Goal: Transaction & Acquisition: Obtain resource

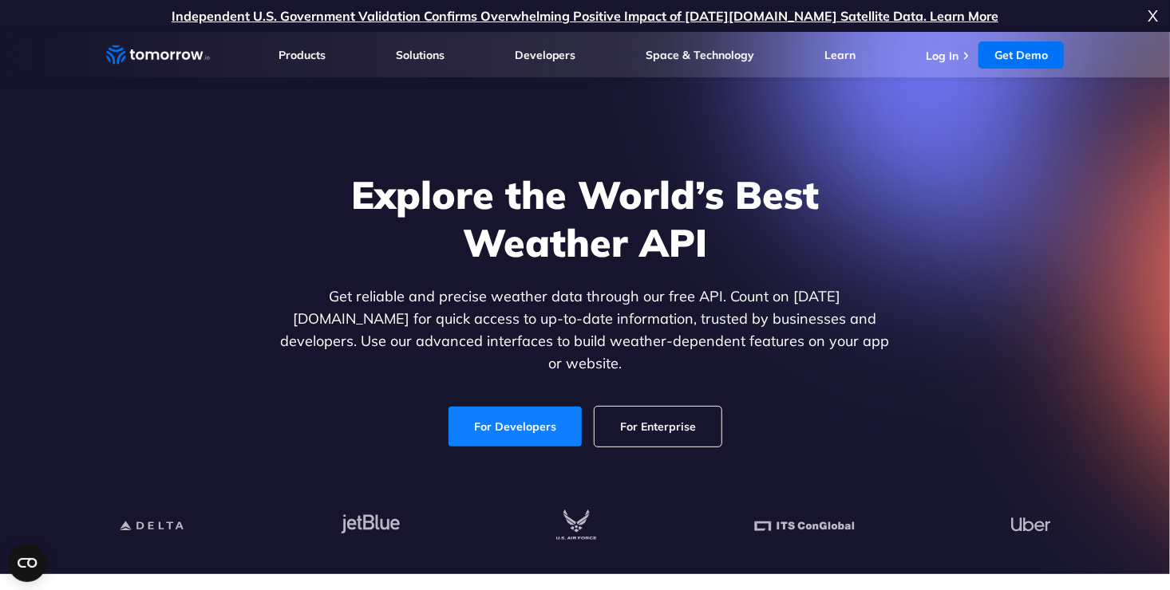
click at [555, 417] on link "For Developers" at bounding box center [514, 427] width 133 height 40
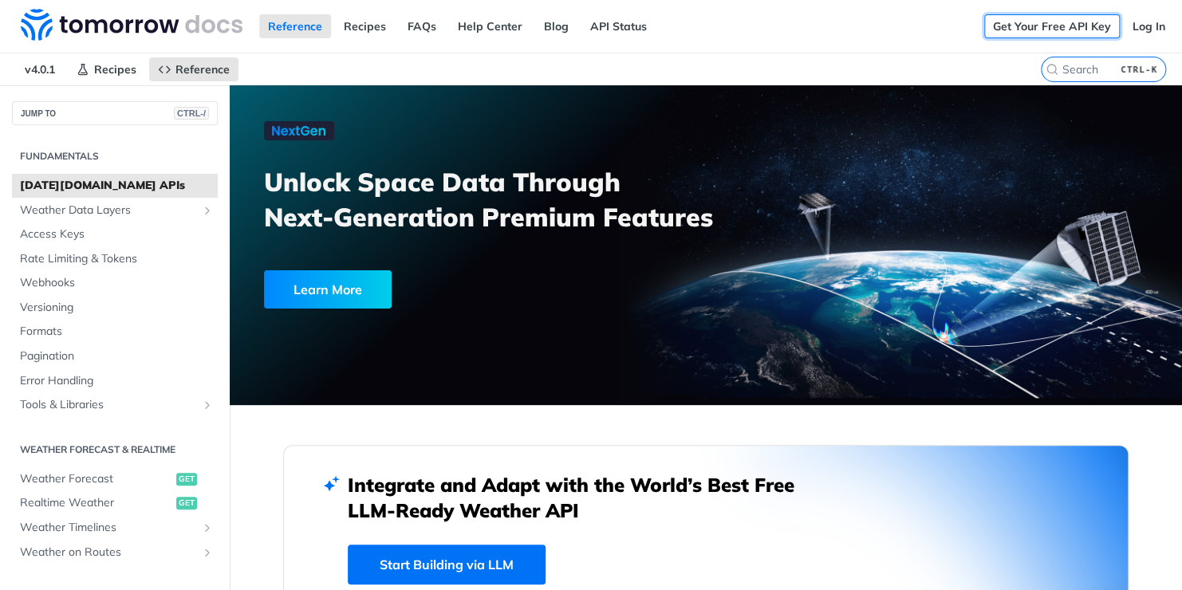
click at [1021, 36] on link "Get Your Free API Key" at bounding box center [1053, 26] width 136 height 24
